Goal: Task Accomplishment & Management: Use online tool/utility

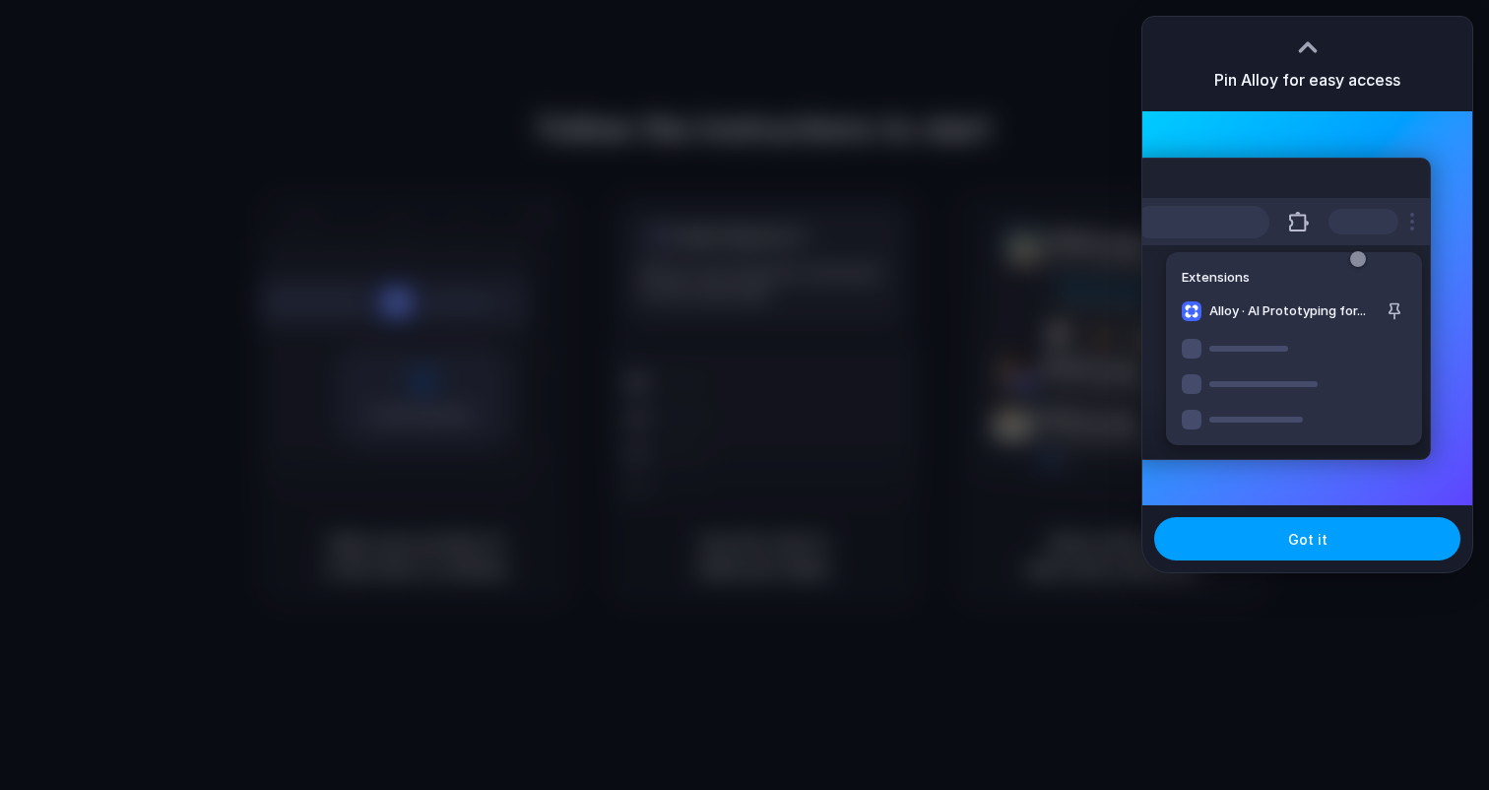
click at [1314, 545] on span "Got it" at bounding box center [1307, 539] width 39 height 21
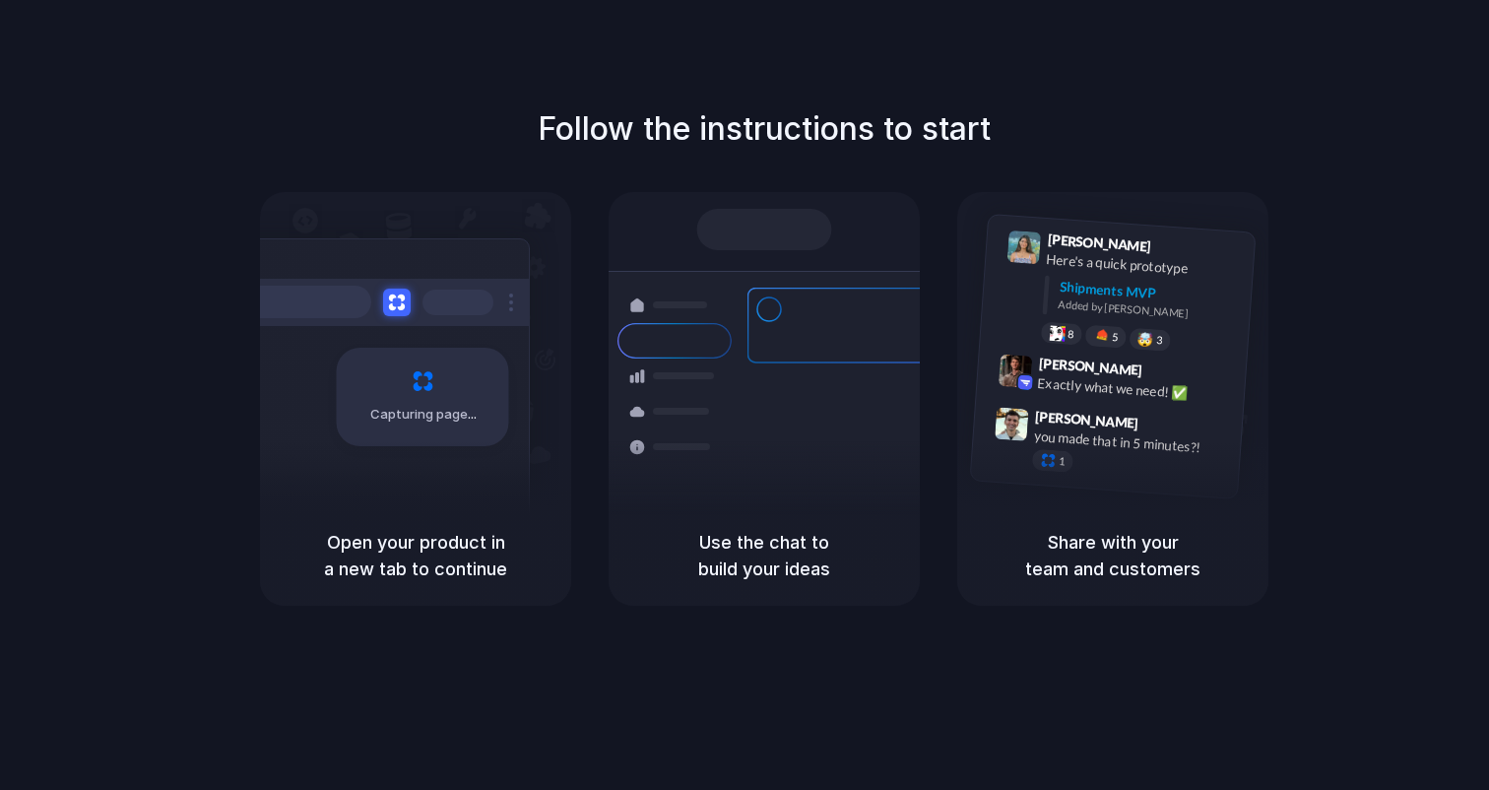
click at [437, 464] on div "Capturing page" at bounding box center [380, 389] width 297 height 302
